Goal: Understand process/instructions: Learn about a topic

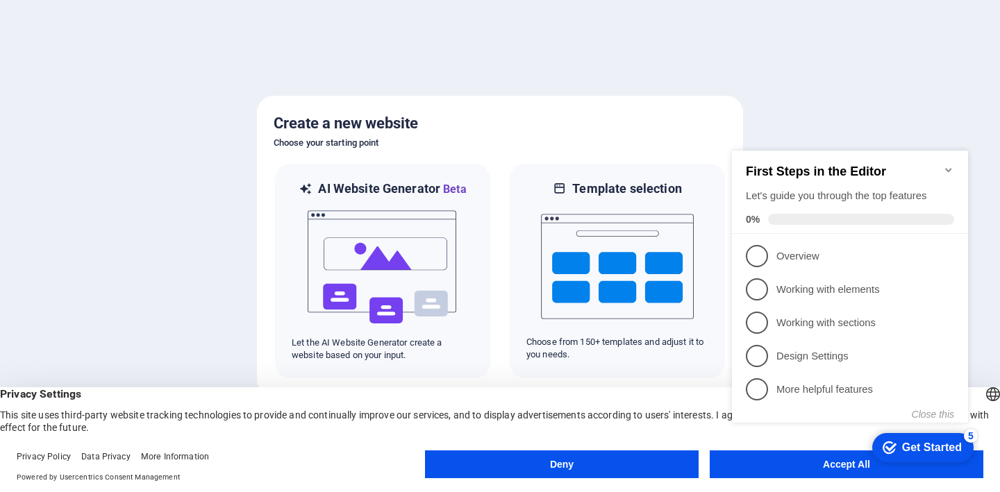
click div "checkmark Get Started 5 First Steps in the Editor Let's guide you through the t…"
click at [932, 447] on div "Get Started" at bounding box center [932, 448] width 60 height 12
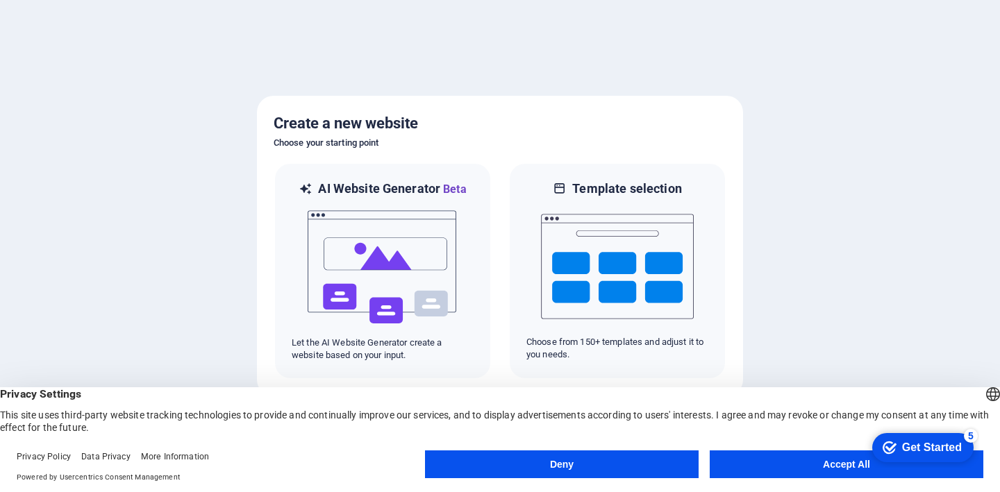
drag, startPoint x: 1066, startPoint y: 743, endPoint x: 1065, endPoint y: 730, distance: 13.2
click at [961, 454] on div "Get Started" at bounding box center [932, 448] width 60 height 12
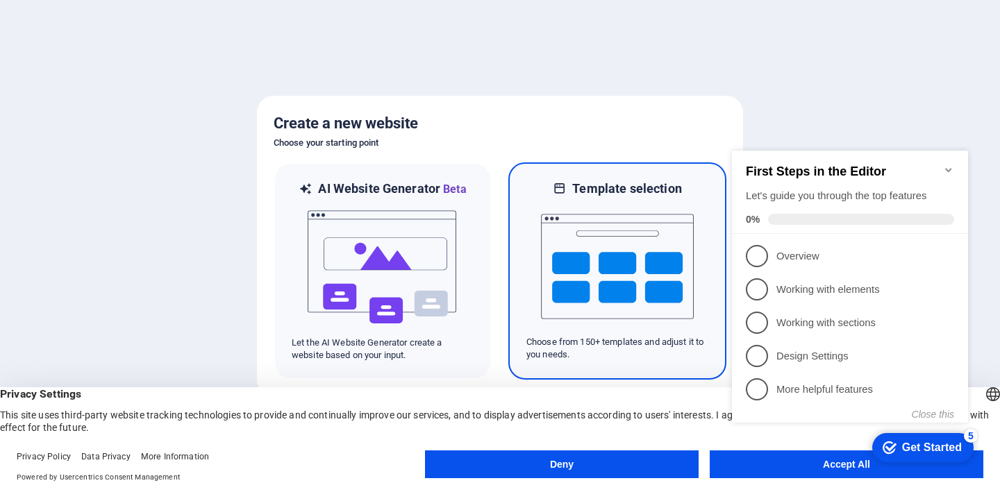
click at [644, 283] on img at bounding box center [617, 266] width 153 height 139
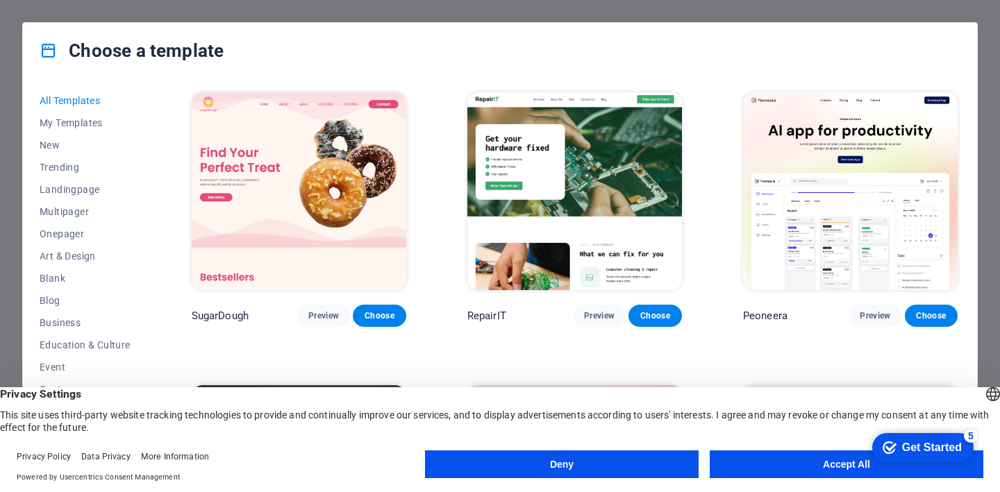
click at [848, 240] on img at bounding box center [850, 191] width 215 height 198
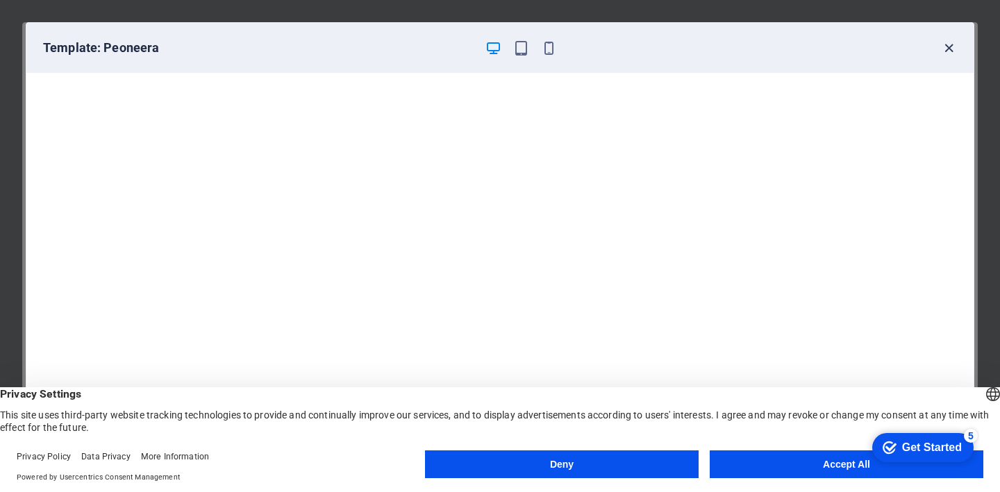
click at [944, 43] on icon "button" at bounding box center [949, 48] width 16 height 16
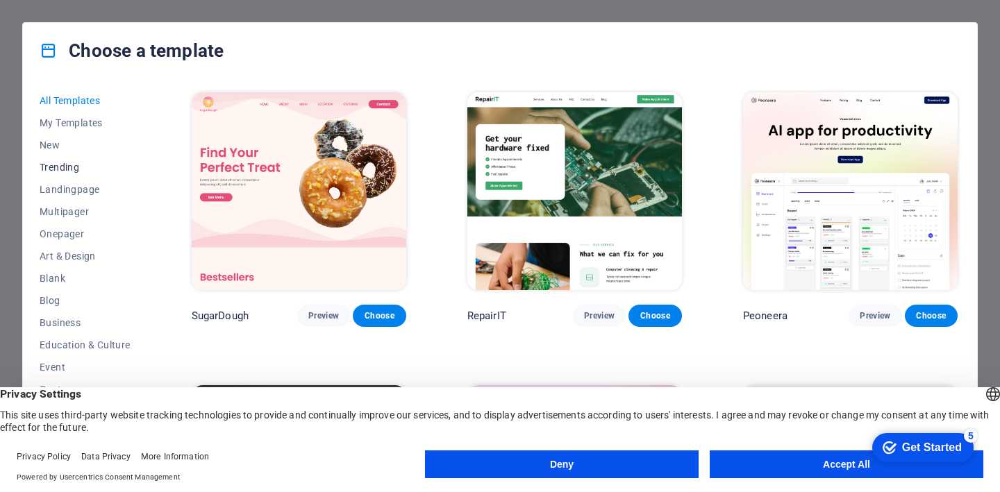
scroll to position [139, 0]
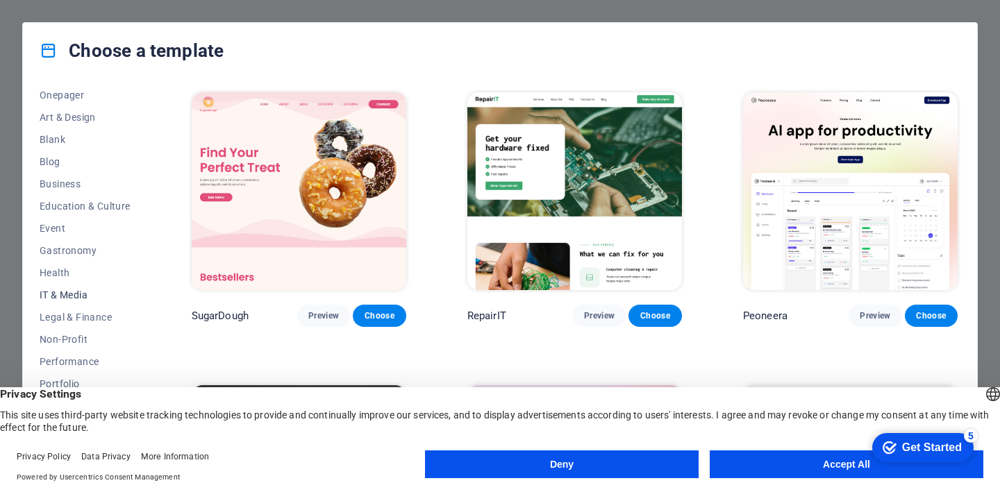
click at [59, 293] on span "IT & Media" at bounding box center [85, 294] width 91 height 11
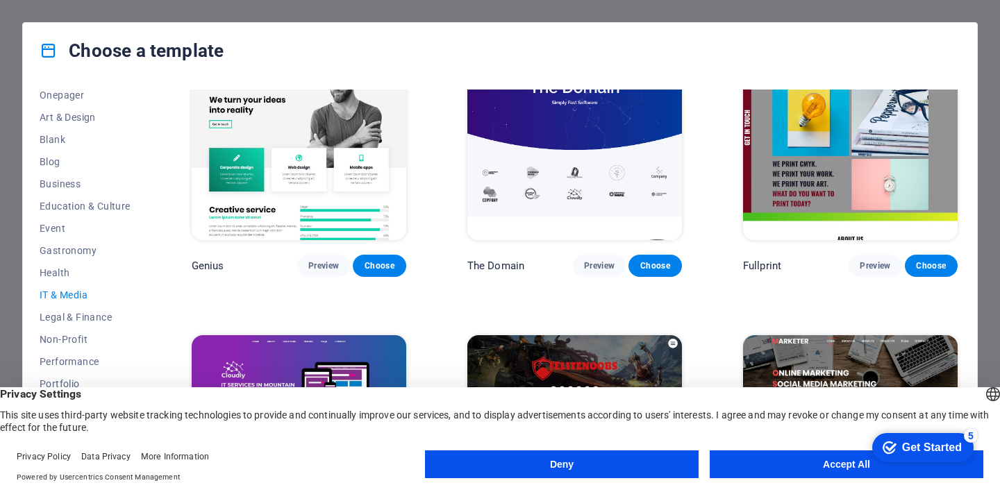
scroll to position [607, 0]
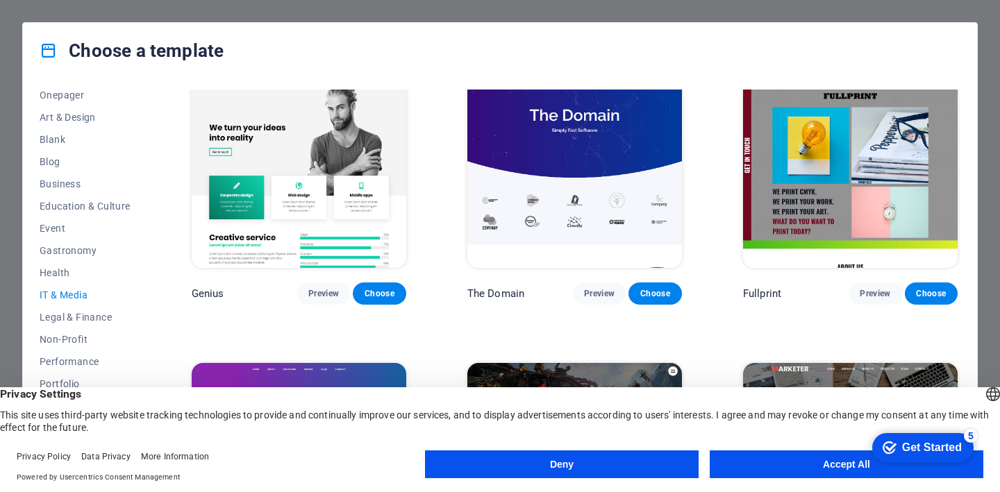
click at [332, 199] on img at bounding box center [299, 170] width 215 height 198
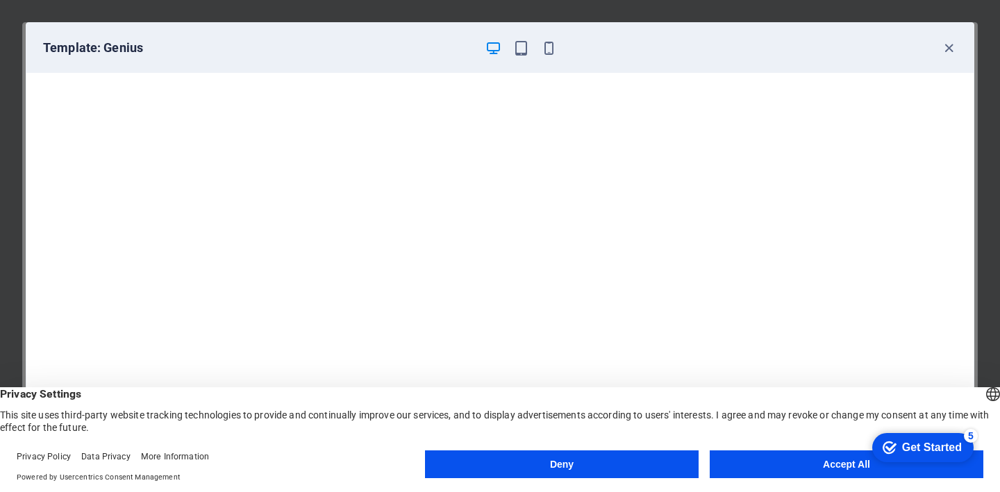
scroll to position [3, 0]
click at [851, 462] on button "Accept All" at bounding box center [846, 465] width 274 height 28
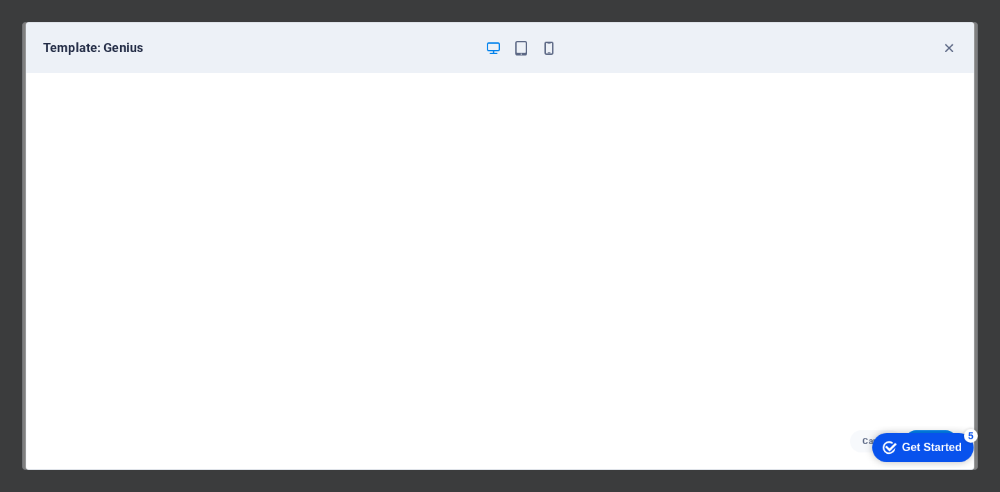
click at [936, 451] on div "Get Started" at bounding box center [932, 448] width 60 height 12
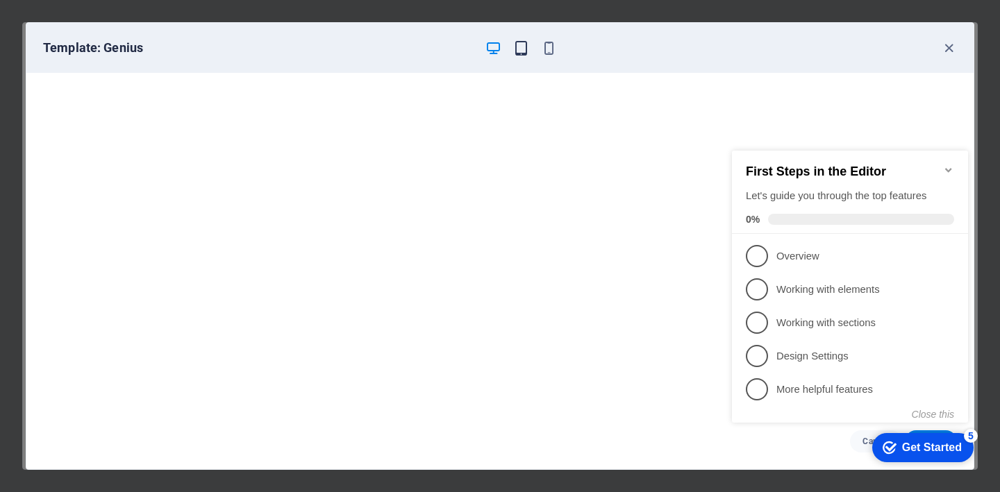
click at [521, 50] on icon "button" at bounding box center [521, 48] width 16 height 16
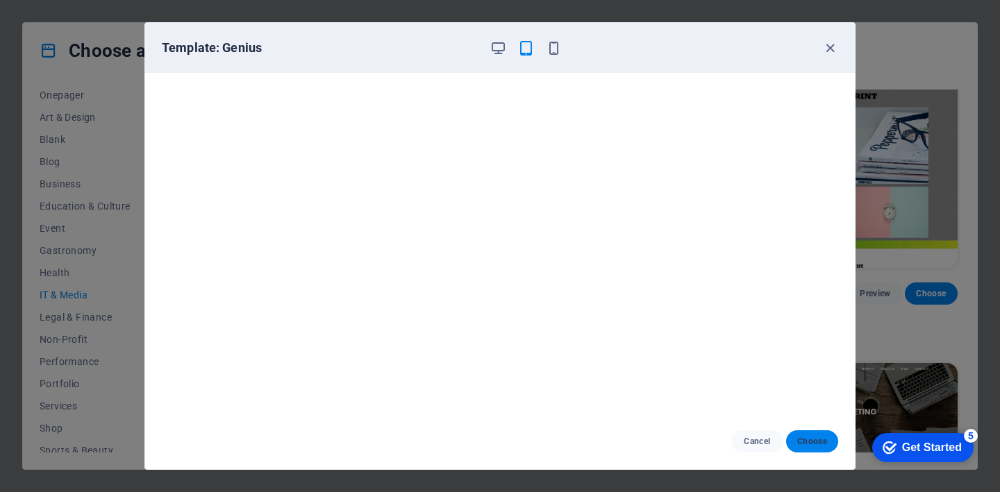
click at [811, 440] on span "Choose" at bounding box center [812, 441] width 30 height 11
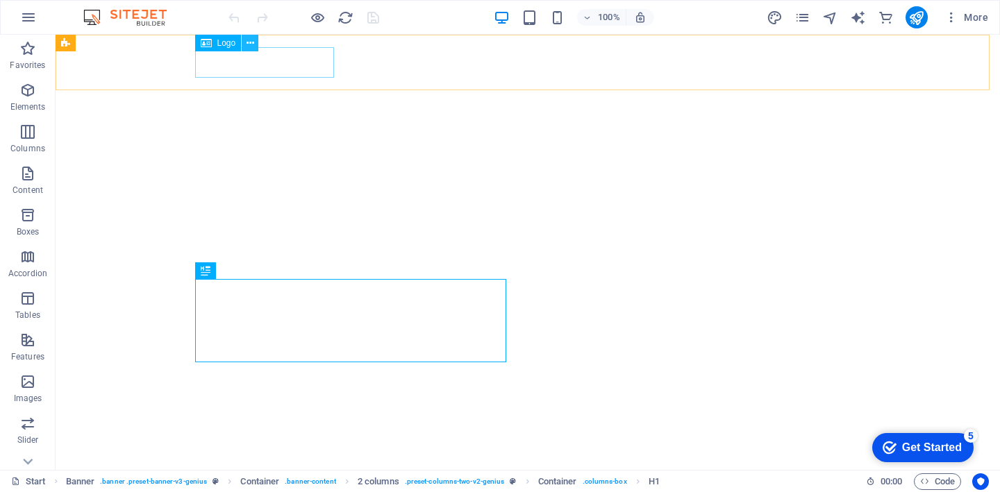
click at [250, 42] on icon at bounding box center [250, 43] width 8 height 15
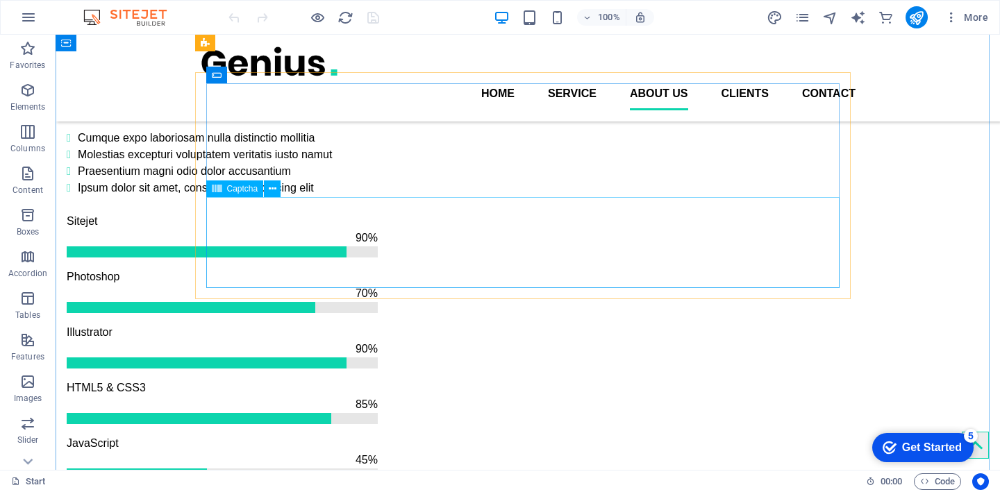
scroll to position [1122, 0]
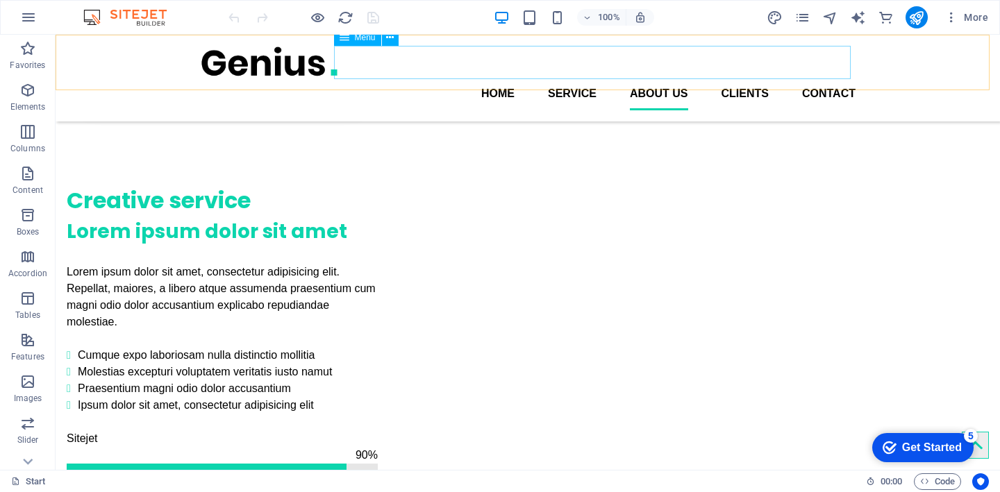
click at [743, 77] on nav "Home Service About us Clients Contact" at bounding box center [527, 93] width 655 height 33
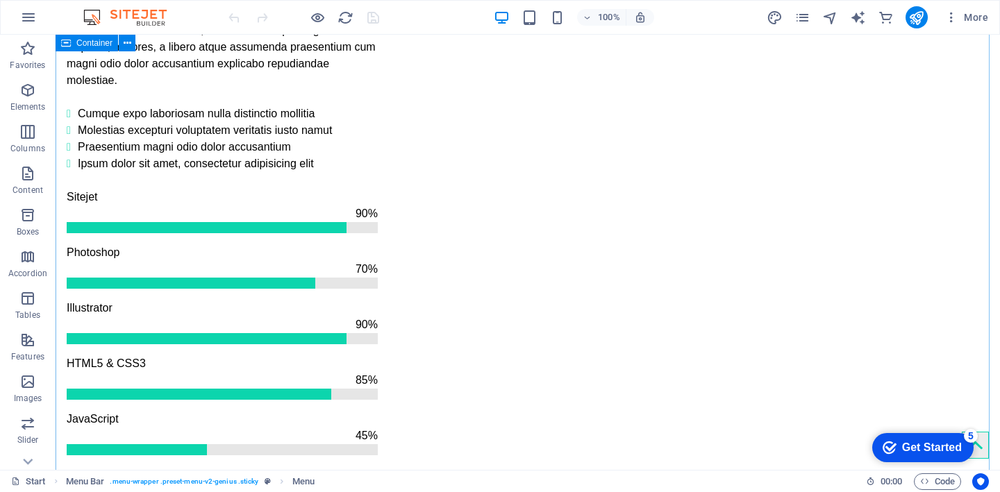
scroll to position [1608, 0]
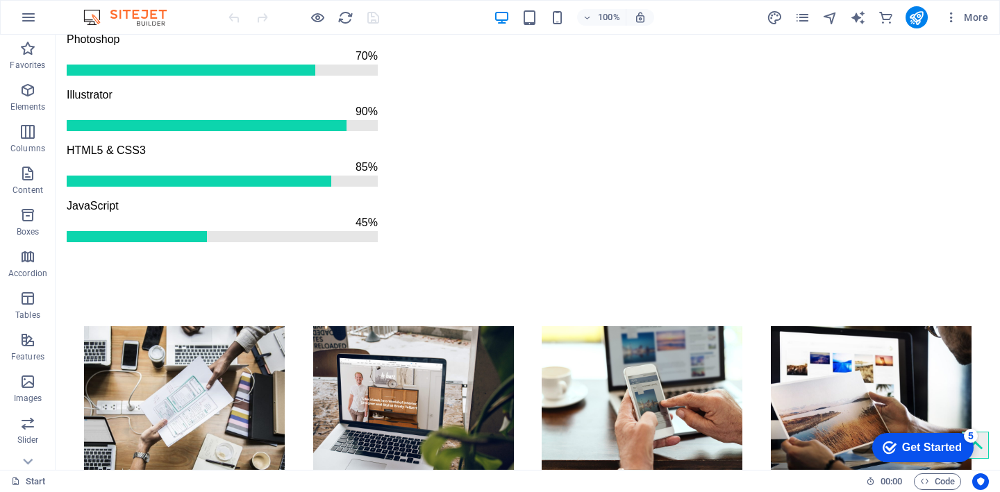
click at [926, 442] on div "Get Started" at bounding box center [932, 448] width 60 height 12
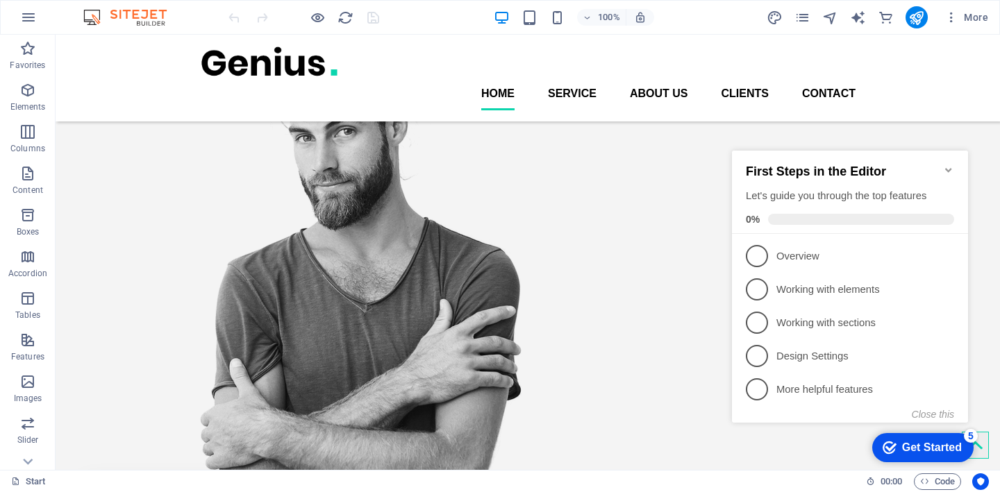
scroll to position [222, 0]
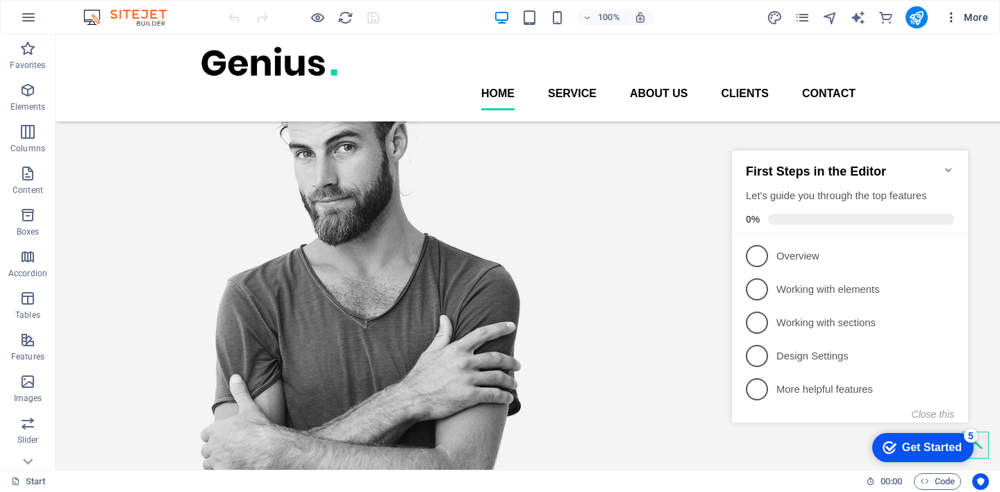
click at [970, 15] on span "More" at bounding box center [966, 17] width 44 height 14
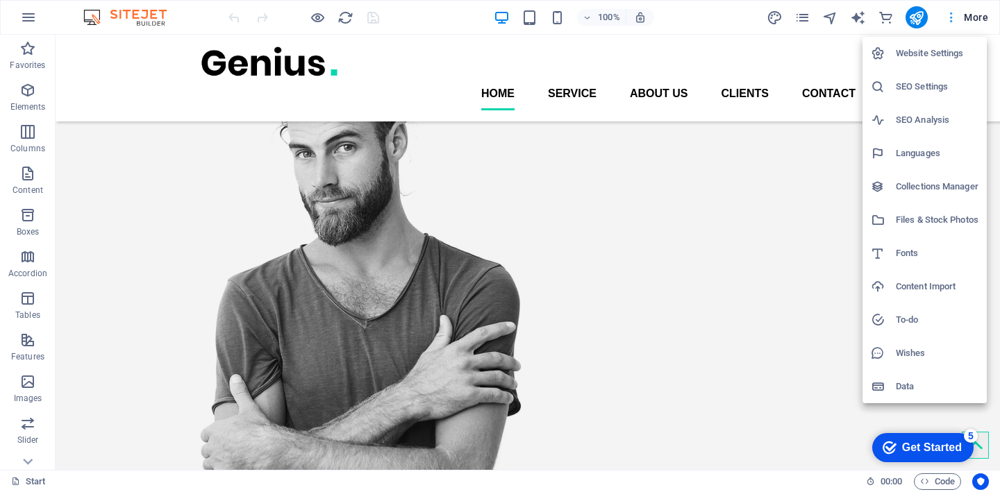
click at [970, 15] on div at bounding box center [500, 246] width 1000 height 492
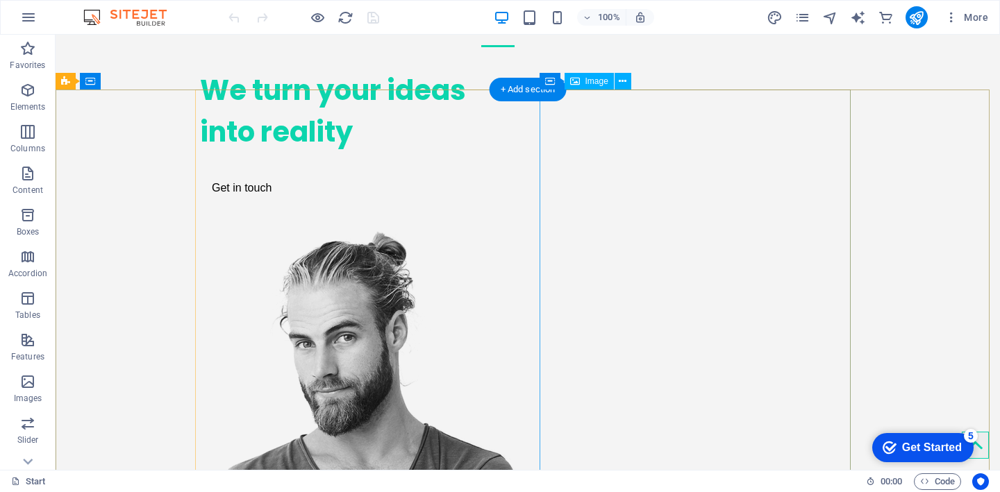
scroll to position [0, 0]
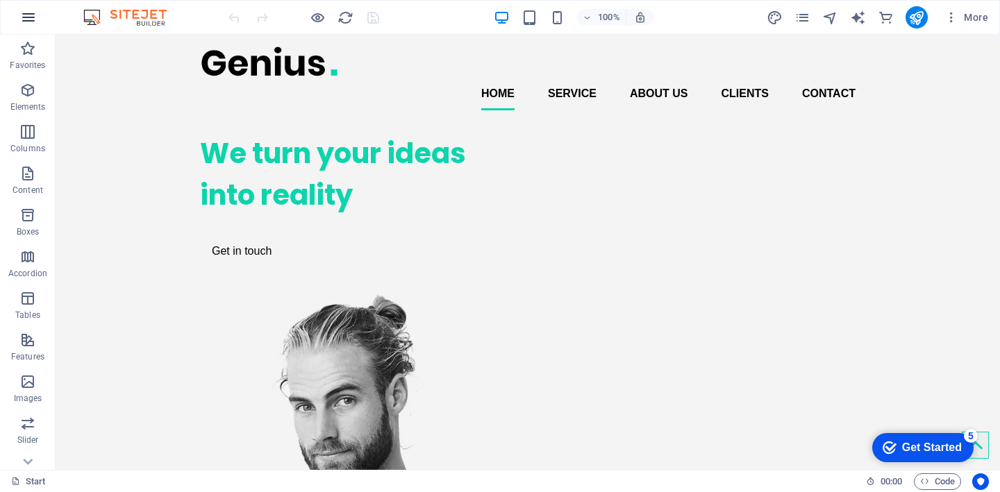
click at [24, 19] on icon "button" at bounding box center [28, 17] width 17 height 17
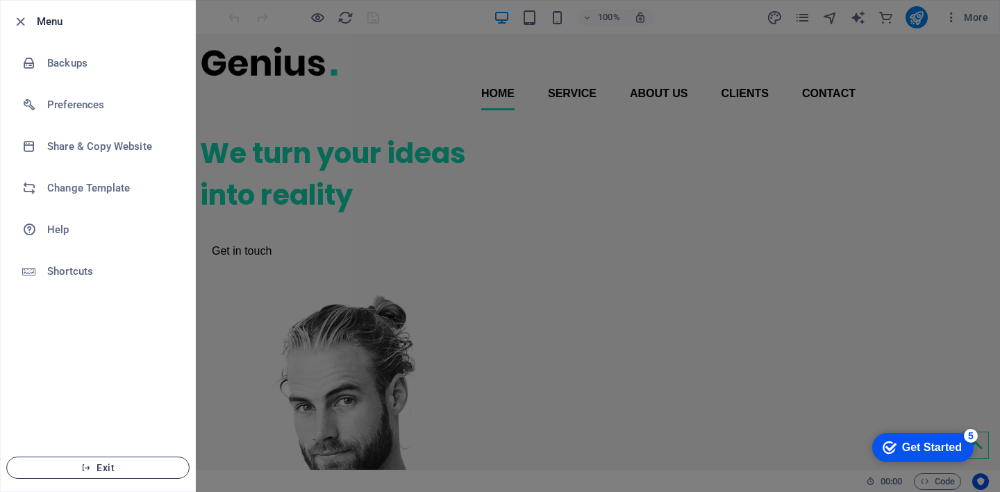
click at [81, 477] on li "Exit" at bounding box center [98, 467] width 194 height 47
click at [87, 469] on icon "button" at bounding box center [86, 468] width 10 height 10
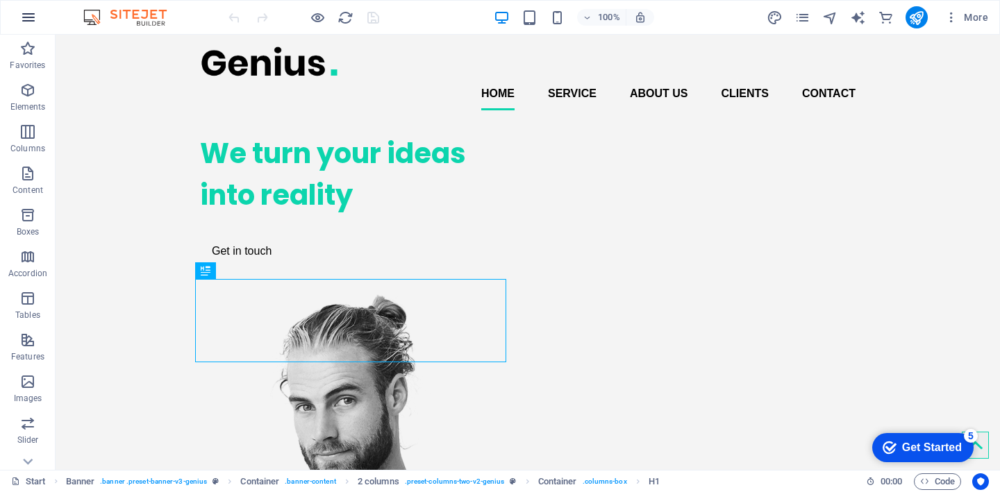
click at [24, 17] on icon "button" at bounding box center [28, 17] width 17 height 17
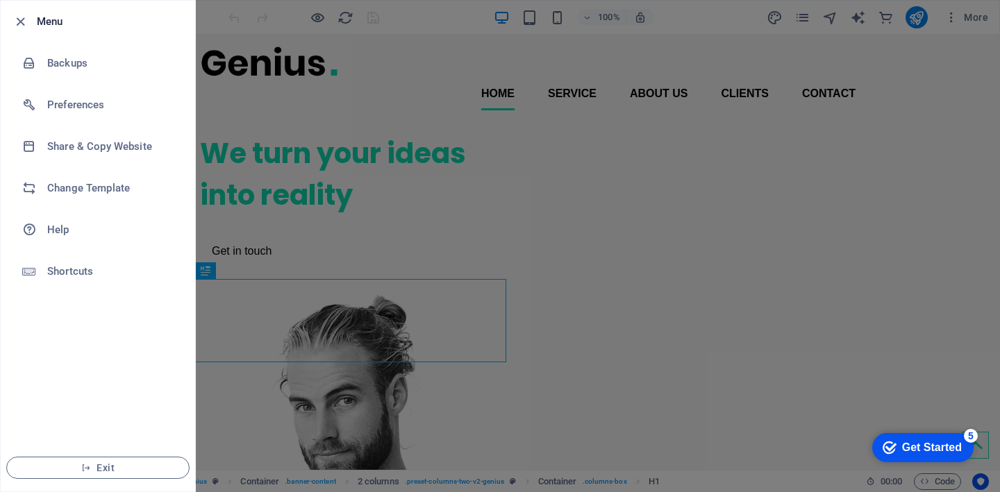
click at [999, 81] on div at bounding box center [500, 246] width 1000 height 492
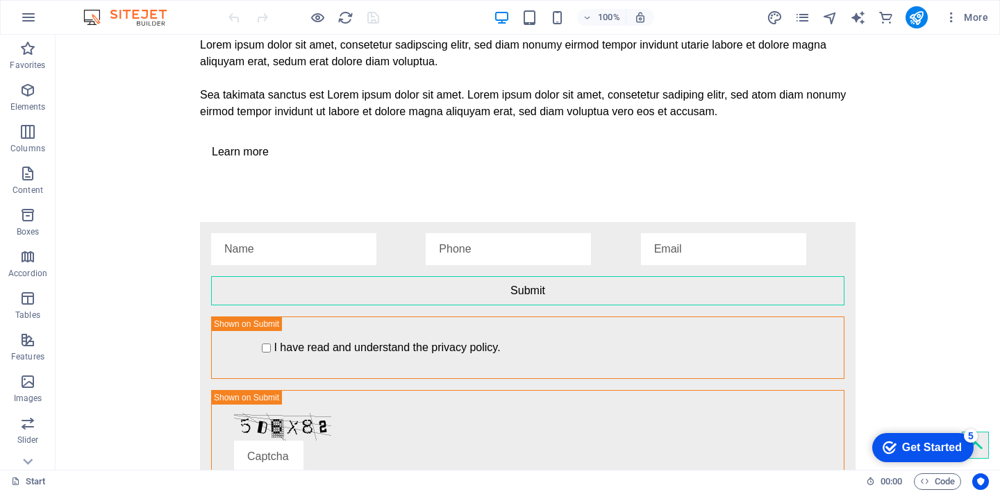
scroll to position [2788, 0]
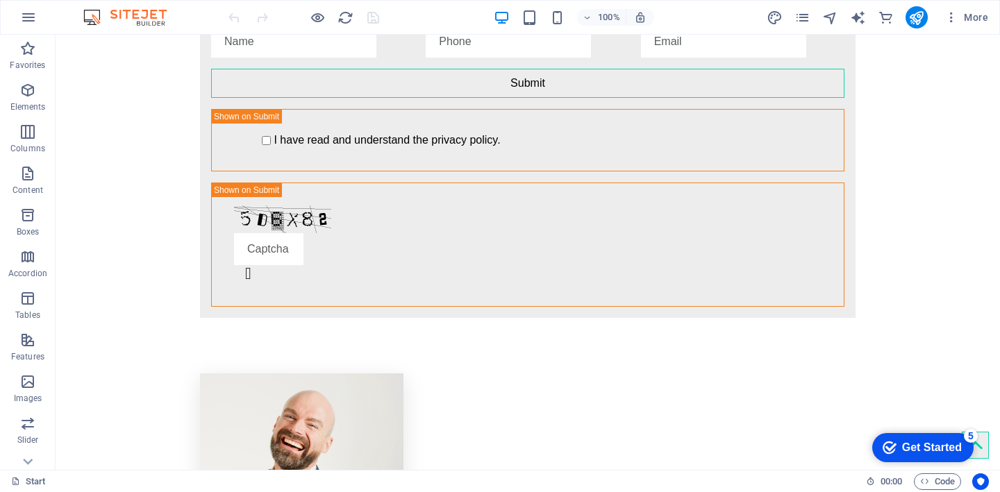
drag, startPoint x: 992, startPoint y: 442, endPoint x: 1040, endPoint y: 526, distance: 96.1
click at [975, 17] on span "More" at bounding box center [966, 17] width 44 height 14
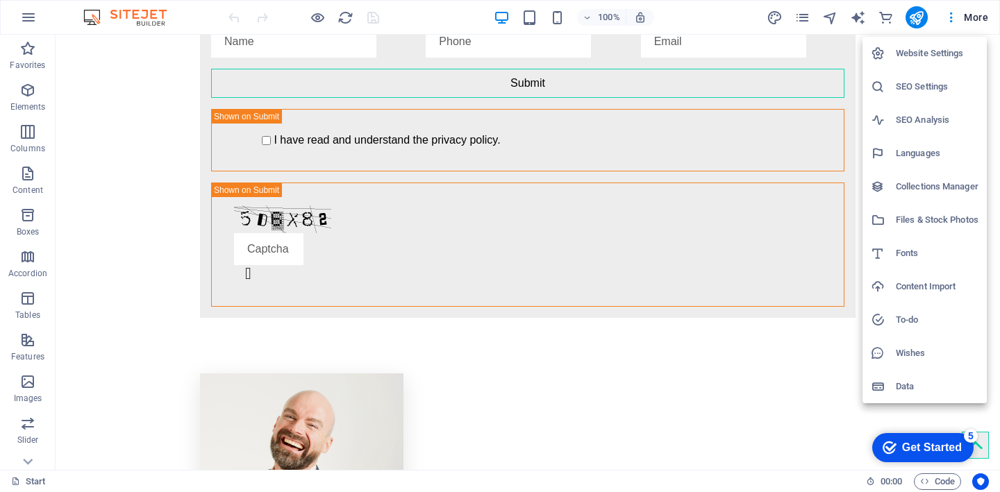
click at [684, 13] on div at bounding box center [500, 246] width 1000 height 492
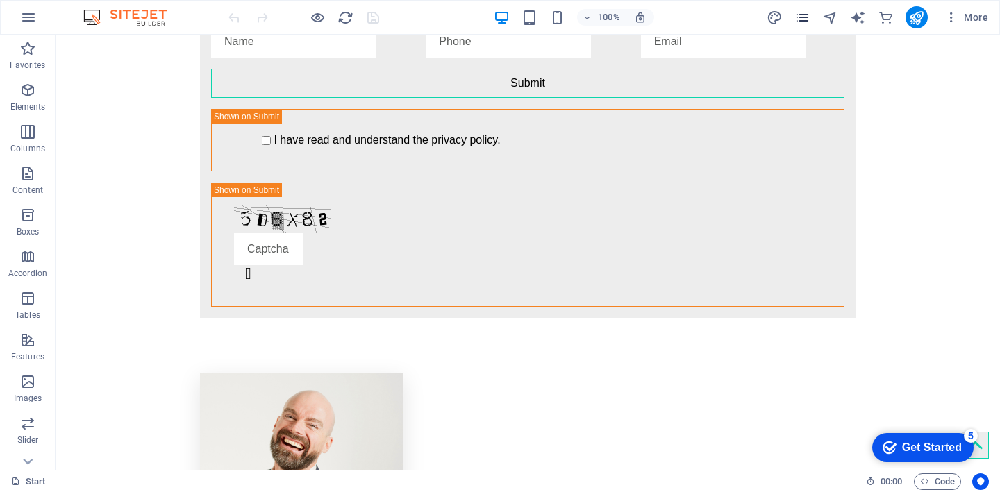
click at [810, 16] on icon "pages" at bounding box center [802, 18] width 16 height 16
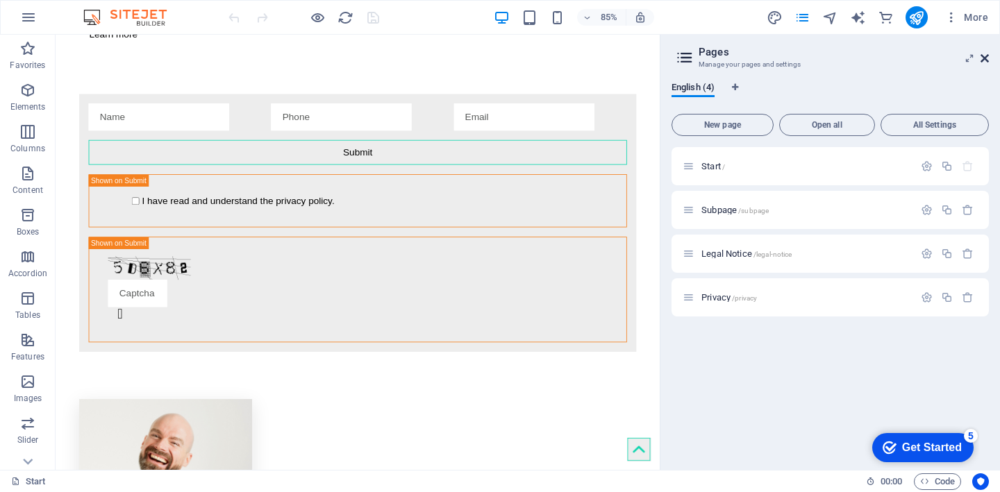
click at [985, 53] on icon at bounding box center [984, 58] width 8 height 11
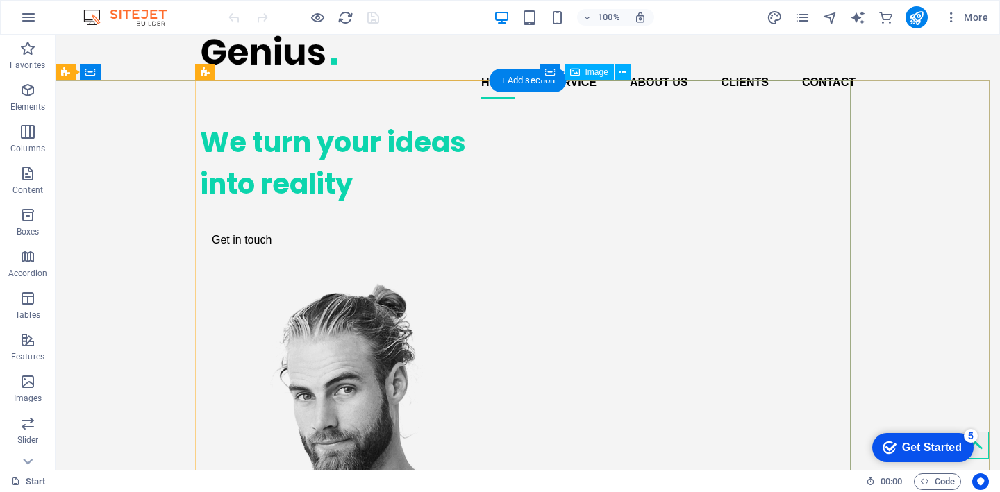
scroll to position [0, 0]
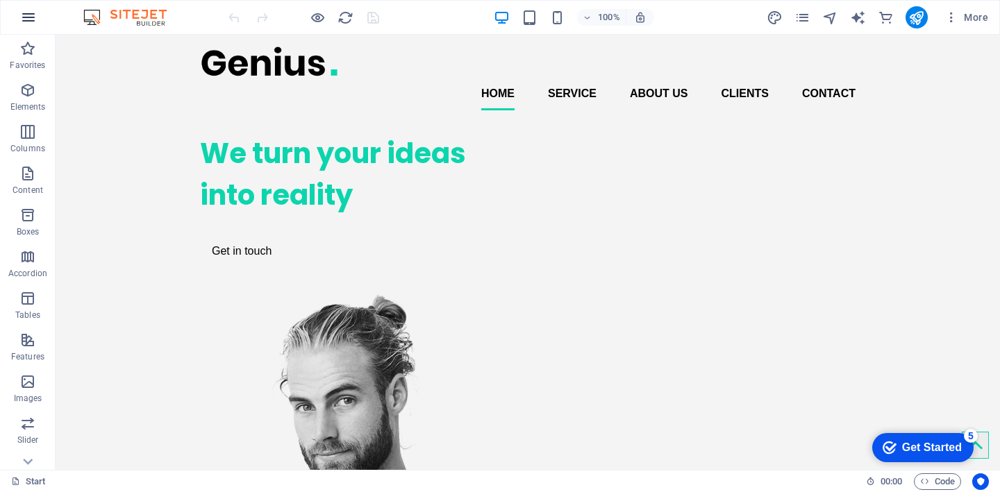
click at [31, 16] on icon "button" at bounding box center [28, 17] width 17 height 17
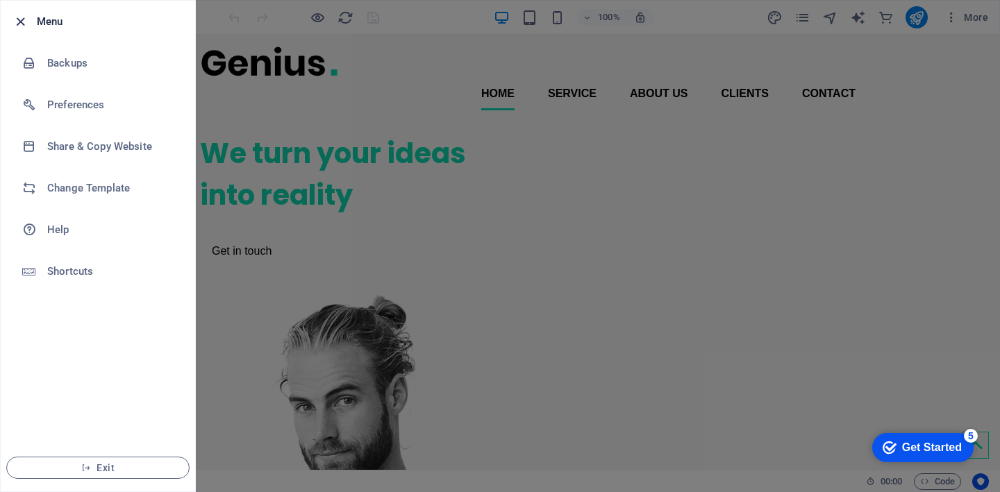
click at [23, 20] on icon "button" at bounding box center [20, 22] width 16 height 16
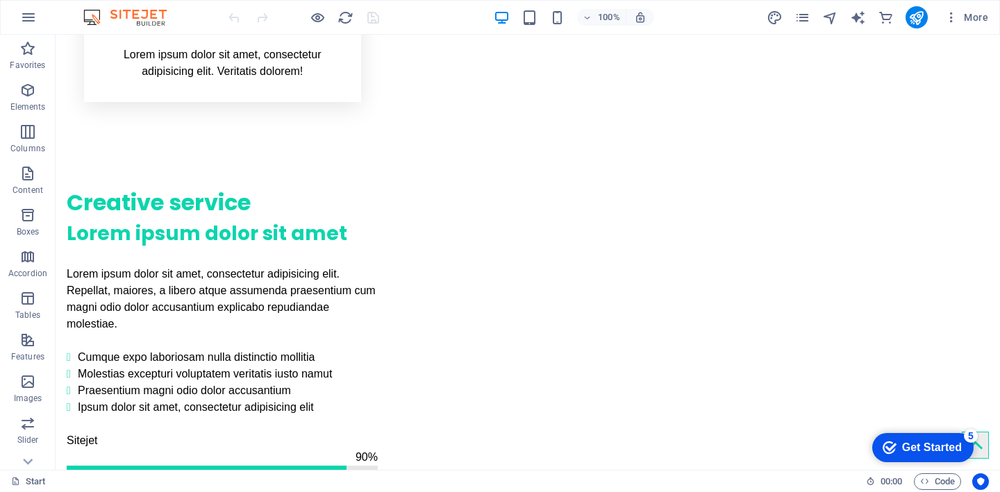
scroll to position [1168, 0]
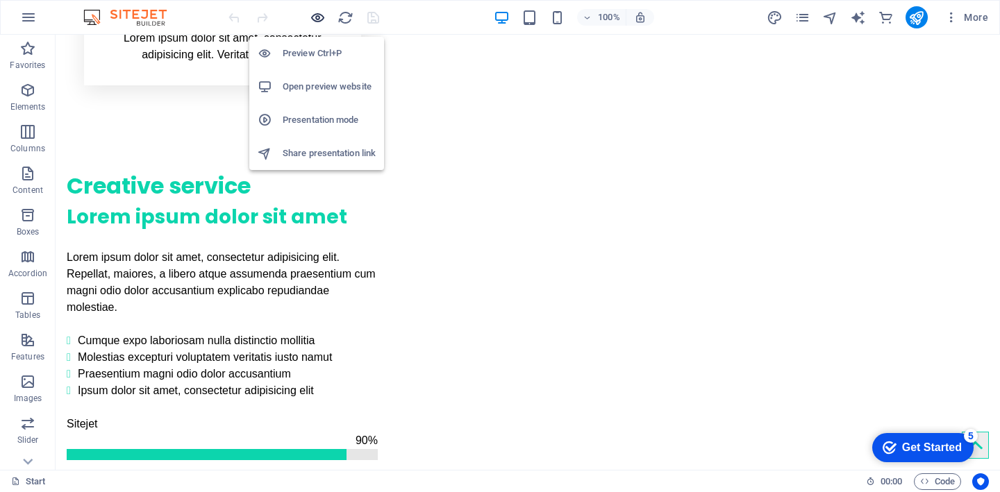
click at [314, 16] on icon "button" at bounding box center [318, 18] width 16 height 16
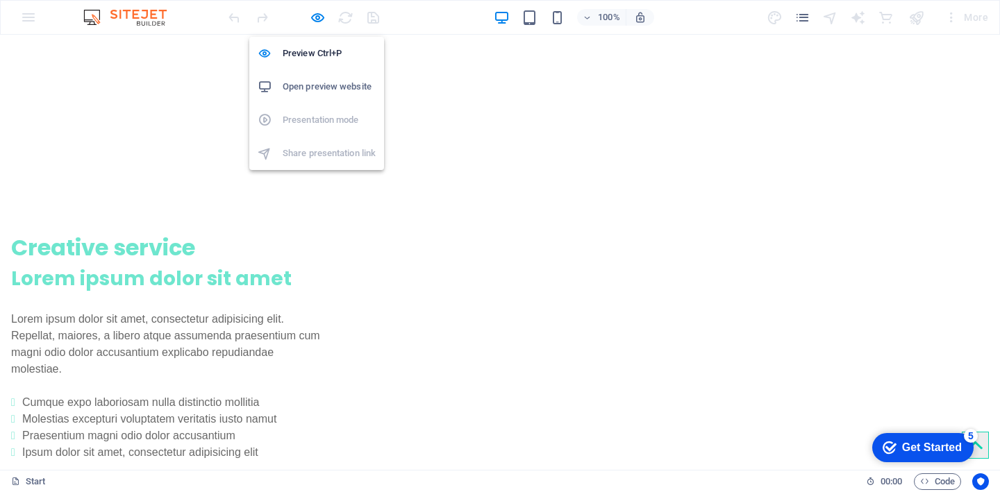
click at [321, 82] on h6 "Open preview website" at bounding box center [329, 86] width 93 height 17
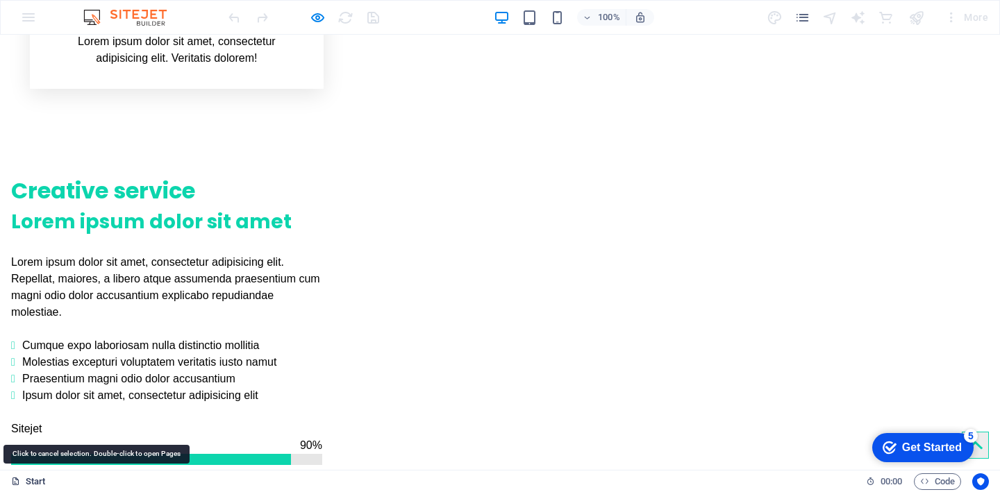
click at [28, 473] on link "Start" at bounding box center [28, 481] width 35 height 17
click at [35, 480] on link "Start" at bounding box center [28, 481] width 35 height 17
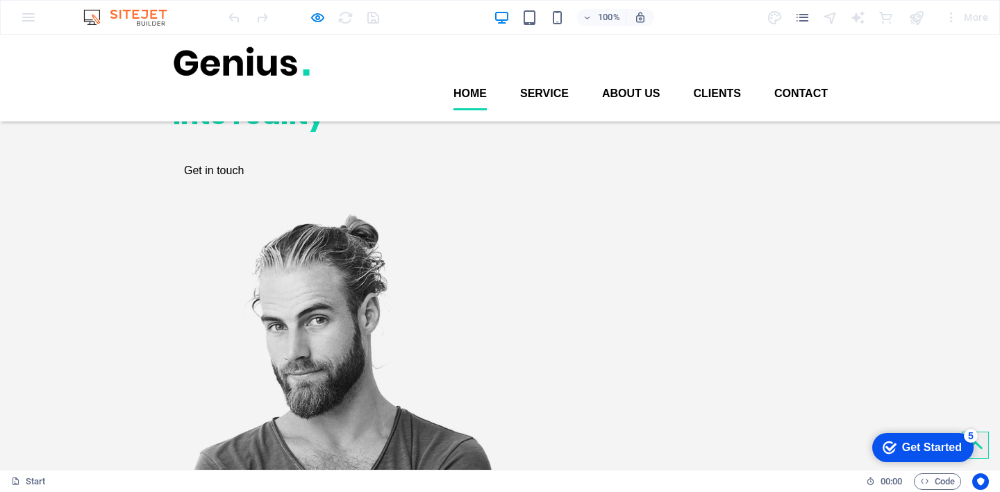
scroll to position [0, 0]
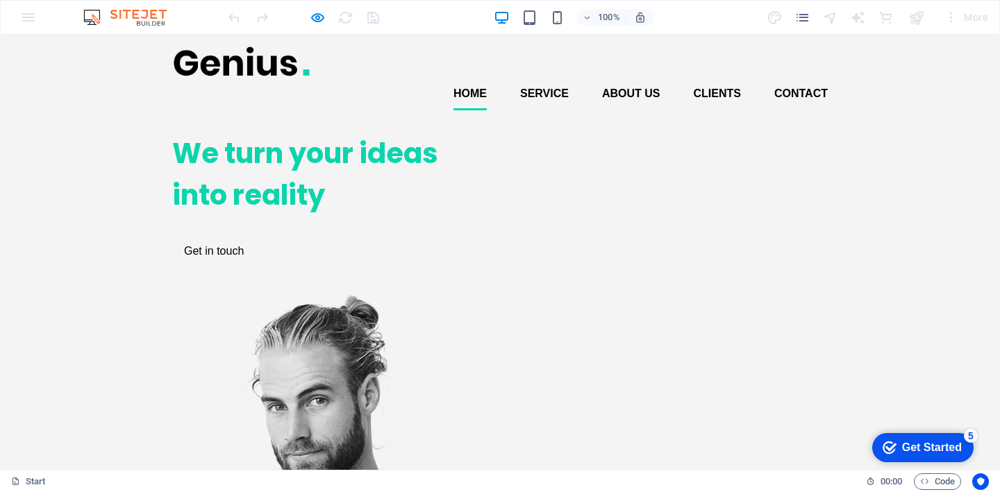
click at [271, 216] on h1 "We turn your ideas into reality" at bounding box center [327, 174] width 311 height 83
click at [548, 77] on link "Service" at bounding box center [544, 93] width 49 height 33
click at [909, 451] on div "Get Started" at bounding box center [932, 448] width 60 height 12
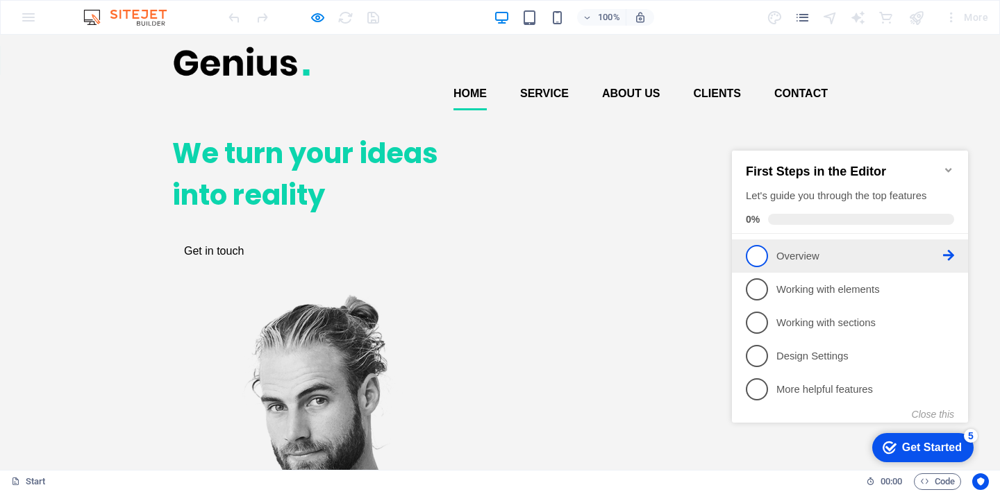
click at [763, 255] on span "1" at bounding box center [757, 256] width 22 height 22
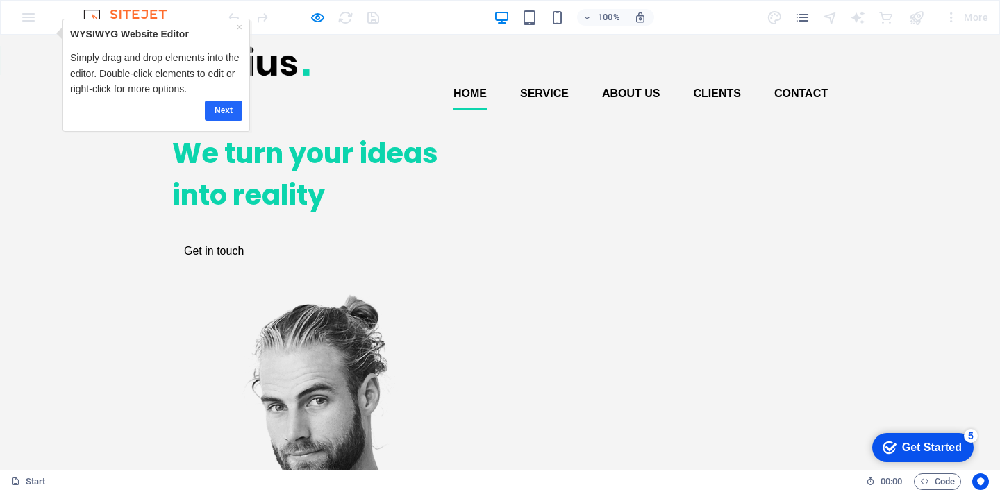
click at [228, 112] on link "Next" at bounding box center [223, 111] width 37 height 20
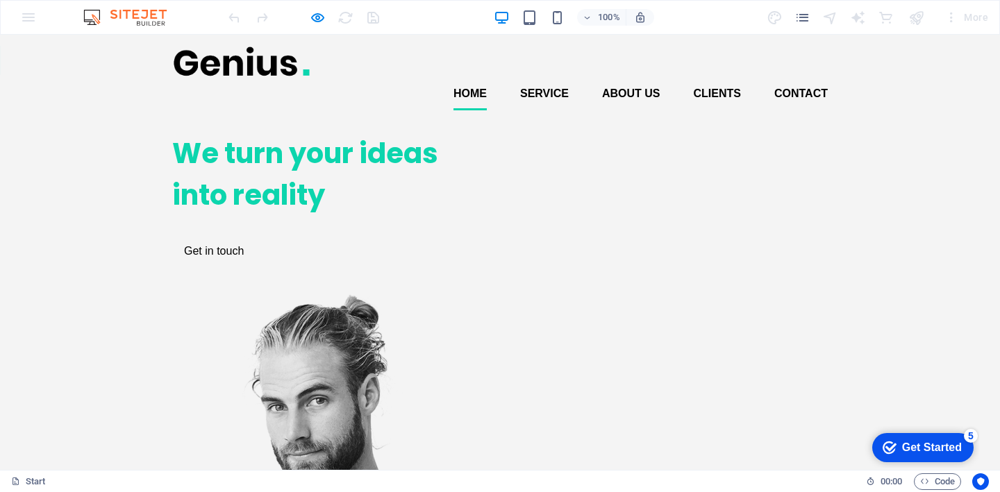
click at [939, 446] on div "Get Started" at bounding box center [932, 448] width 60 height 12
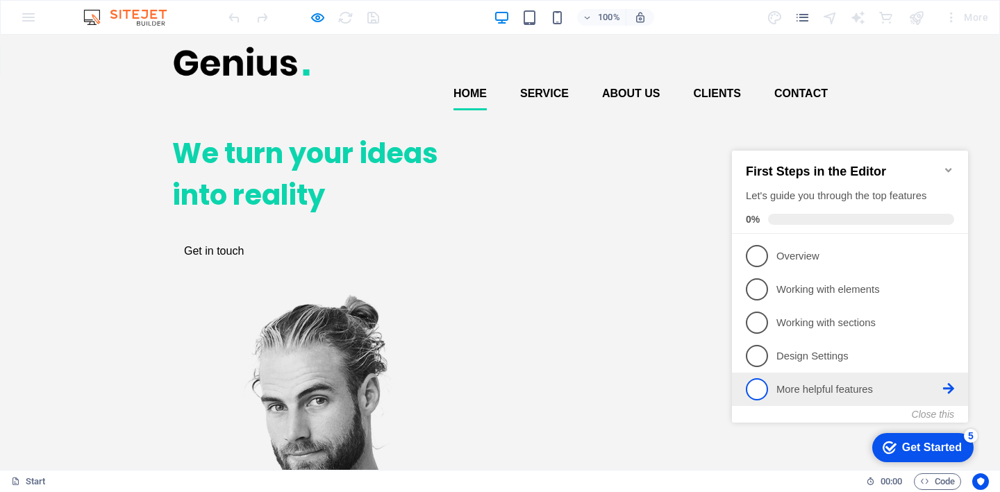
click at [756, 392] on span "5" at bounding box center [757, 389] width 22 height 22
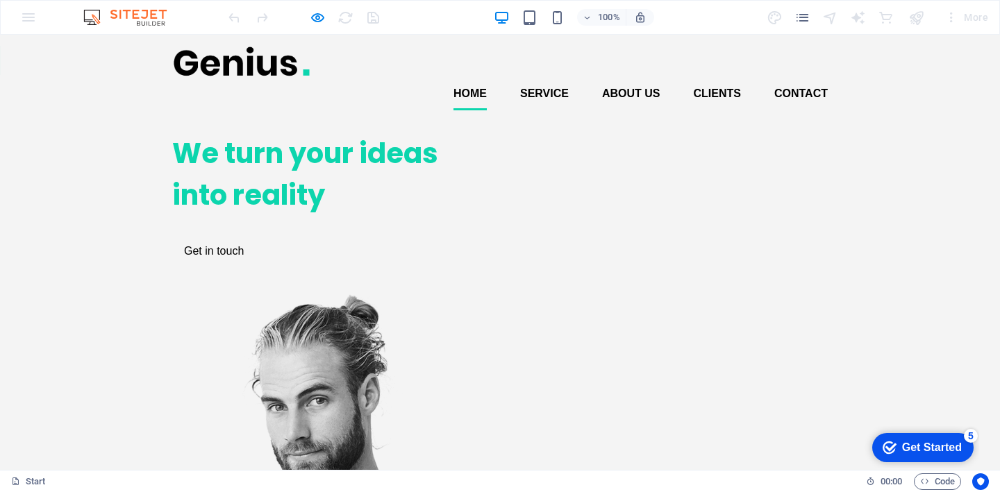
click at [949, 453] on div "Get Started" at bounding box center [932, 448] width 60 height 12
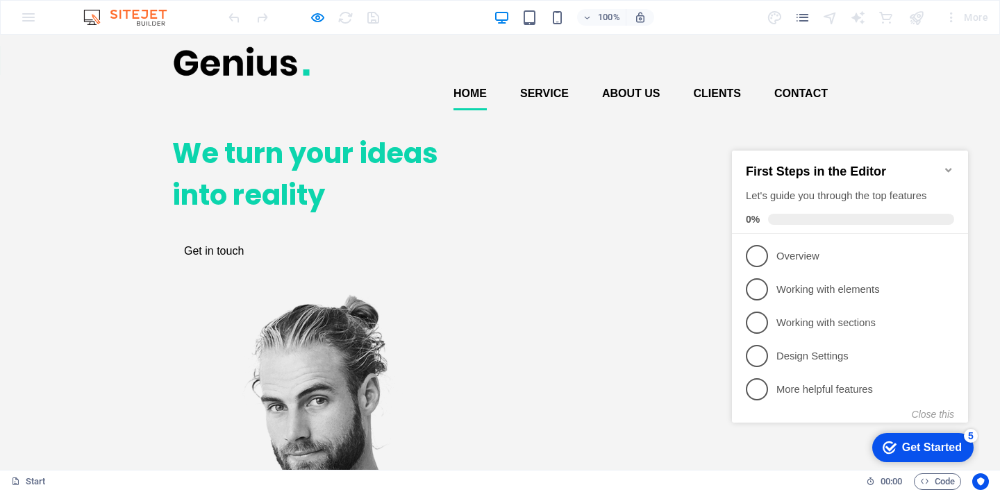
click at [949, 170] on h2 "First Steps in the Editor" at bounding box center [850, 172] width 208 height 15
click at [810, 287] on p "Working with elements - incomplete" at bounding box center [859, 290] width 167 height 15
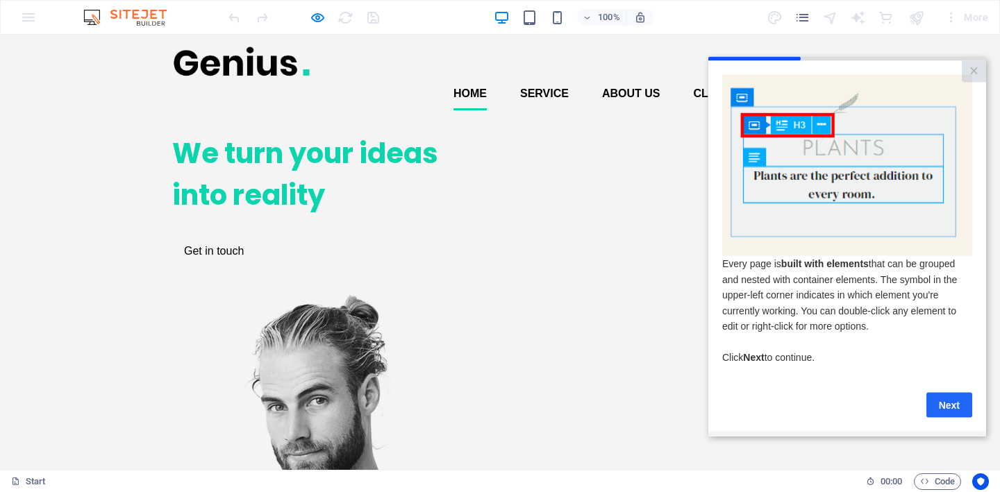
click at [947, 412] on link "Next" at bounding box center [949, 404] width 46 height 25
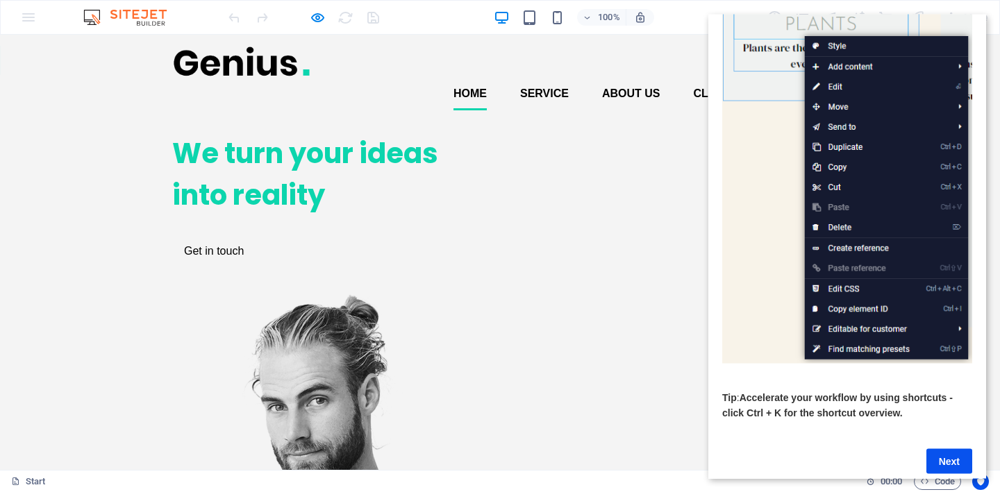
scroll to position [137, 0]
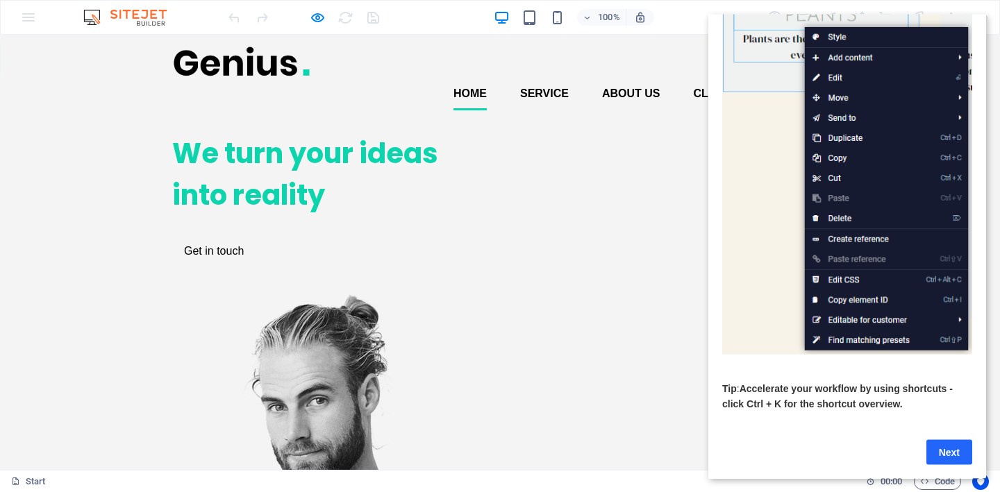
click at [942, 440] on link "Next" at bounding box center [949, 451] width 46 height 25
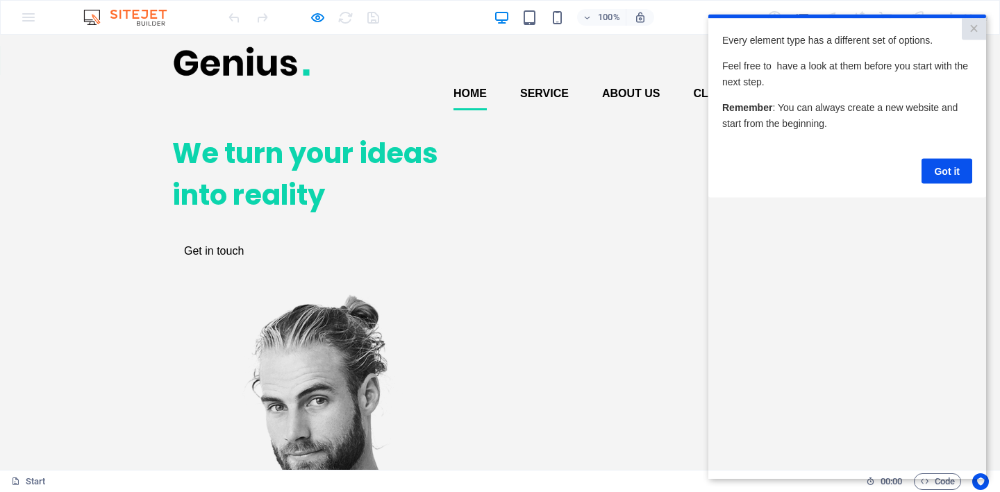
scroll to position [0, 0]
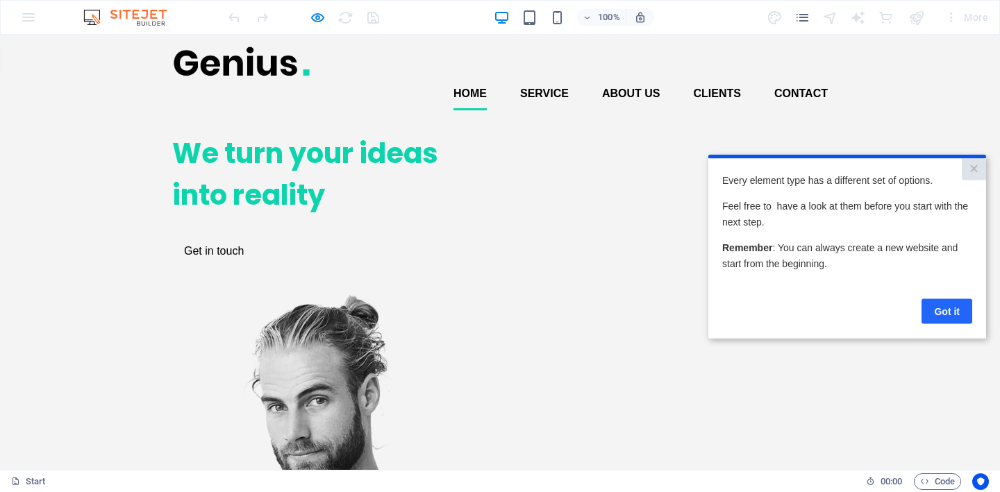
click at [948, 303] on link "Got it" at bounding box center [946, 311] width 51 height 25
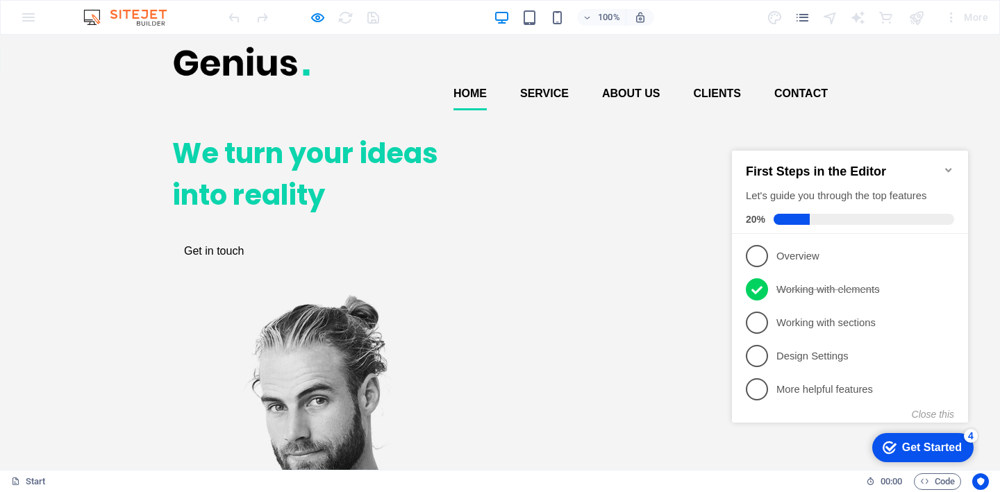
click at [924, 450] on div "Get Started" at bounding box center [932, 448] width 60 height 12
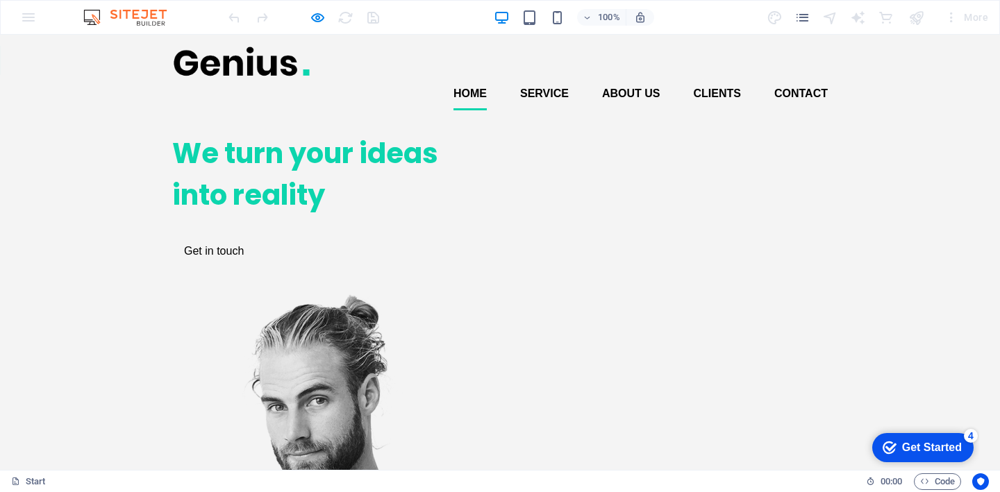
click at [939, 449] on div "Get Started" at bounding box center [932, 448] width 60 height 12
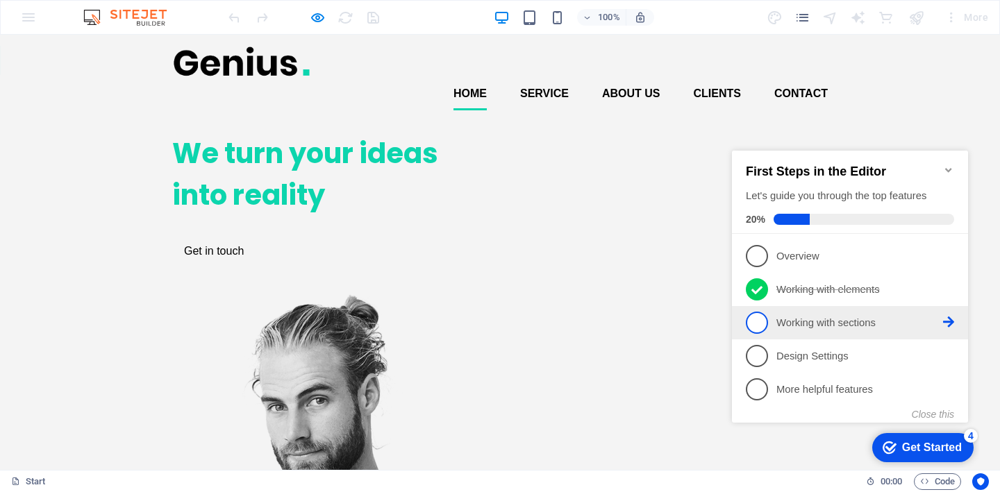
click at [861, 318] on p "Working with sections - incomplete" at bounding box center [859, 323] width 167 height 15
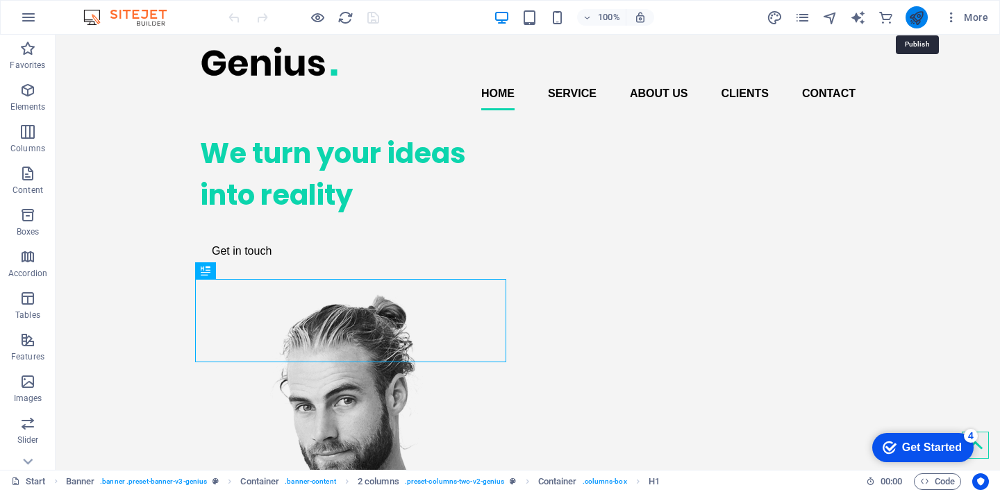
click at [920, 17] on icon "publish" at bounding box center [916, 18] width 16 height 16
